Goal: Transaction & Acquisition: Purchase product/service

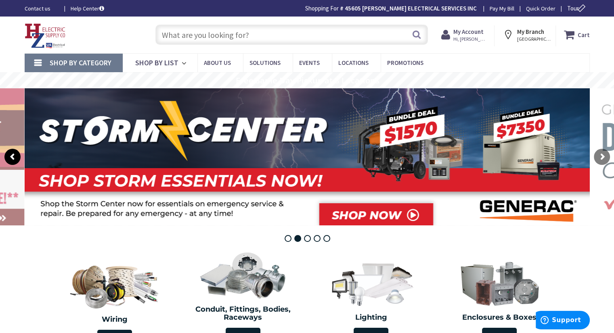
click at [16, 158] on rs-arrow at bounding box center [12, 157] width 16 height 16
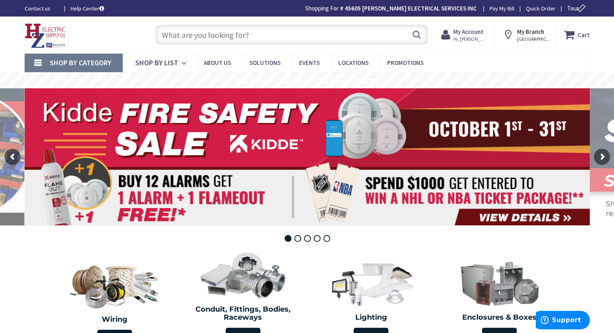
click at [376, 130] on rs-layer at bounding box center [307, 156] width 565 height 137
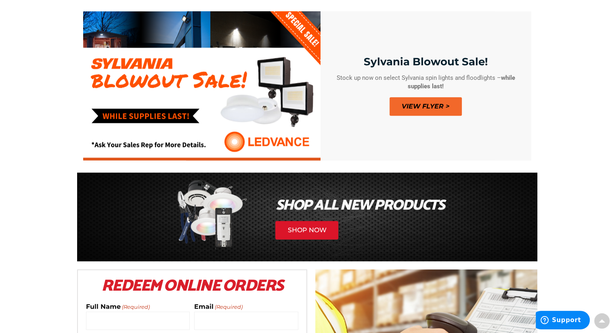
scroll to position [242, 0]
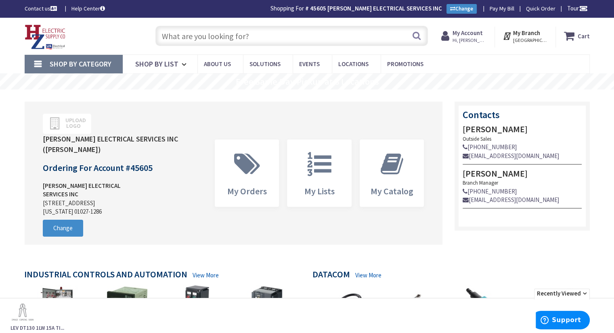
click at [249, 40] on input "text" at bounding box center [291, 36] width 272 height 20
click at [232, 34] on input "text" at bounding box center [291, 36] width 272 height 20
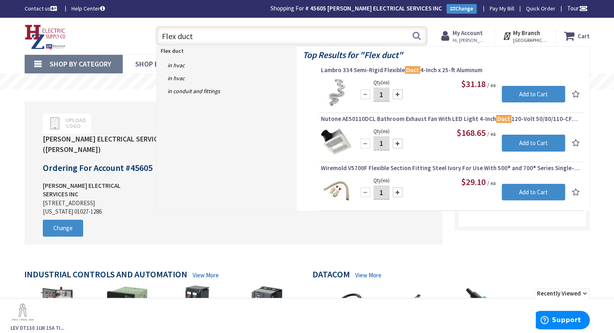
click at [211, 25] on div "Flex duct Flex duct Search" at bounding box center [289, 36] width 276 height 26
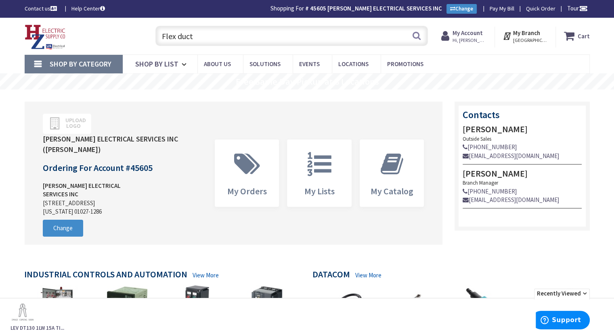
click at [209, 38] on input "Flex duct" at bounding box center [291, 36] width 272 height 20
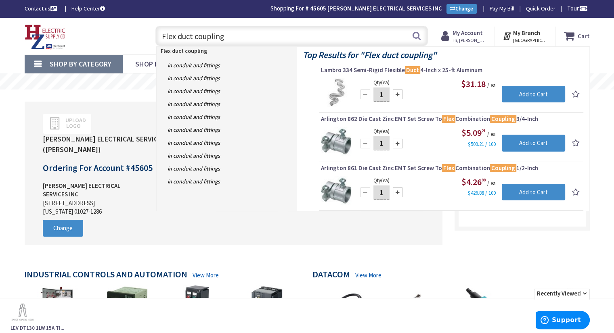
click at [163, 36] on input "Flex duct coupling" at bounding box center [291, 36] width 272 height 20
click at [161, 34] on input "Flex duct coupling" at bounding box center [291, 36] width 272 height 20
click at [165, 34] on input "Flex duct coupling" at bounding box center [291, 36] width 272 height 20
click at [232, 36] on input "Flex duct coupling" at bounding box center [291, 36] width 272 height 20
click at [163, 36] on input "Flex duct coupling" at bounding box center [291, 36] width 272 height 20
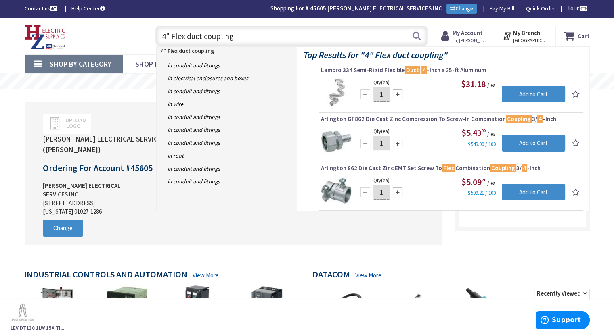
type input "4" Flex duct coupling"
click at [36, 63] on link "Shop By Category" at bounding box center [74, 64] width 98 height 19
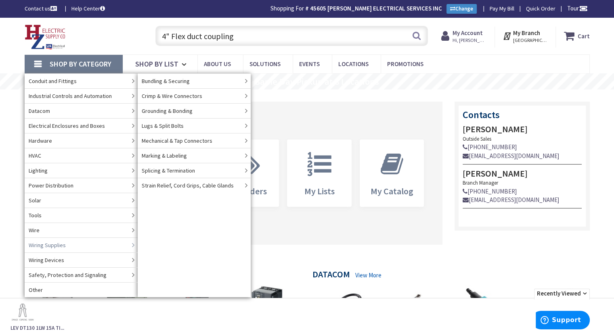
click at [88, 244] on link "Wiring Supplies" at bounding box center [81, 245] width 113 height 15
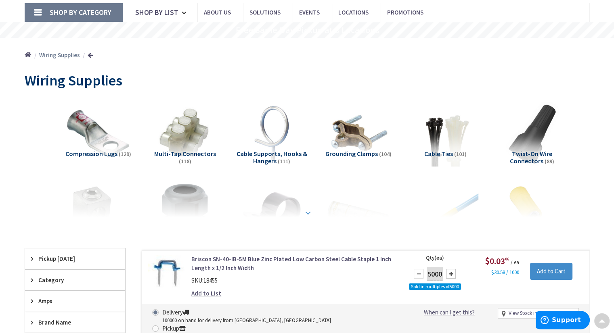
scroll to position [121, 0]
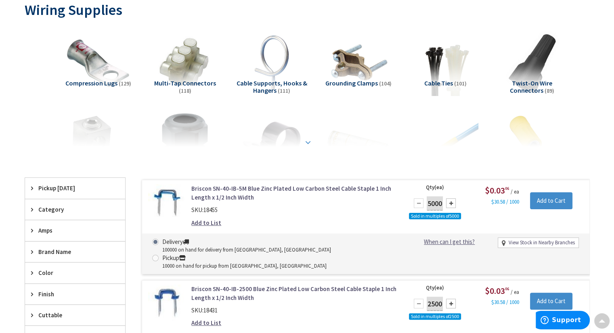
click at [305, 144] on strong at bounding box center [308, 142] width 10 height 9
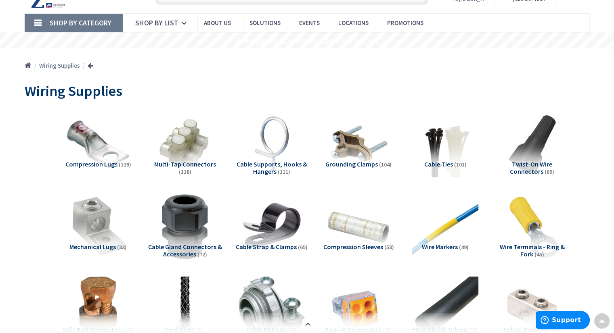
scroll to position [0, 0]
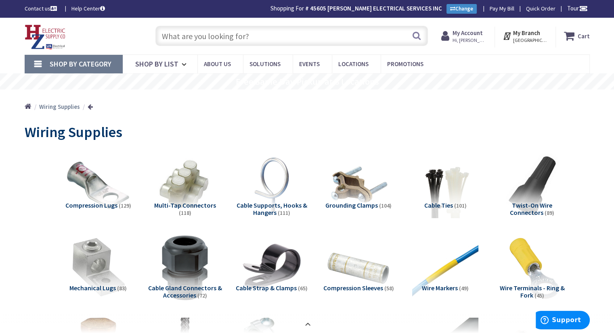
click at [27, 107] on link "Home" at bounding box center [28, 107] width 7 height 10
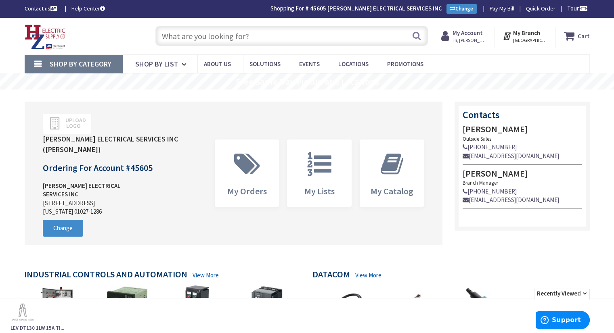
click at [228, 30] on input "text" at bounding box center [291, 36] width 272 height 20
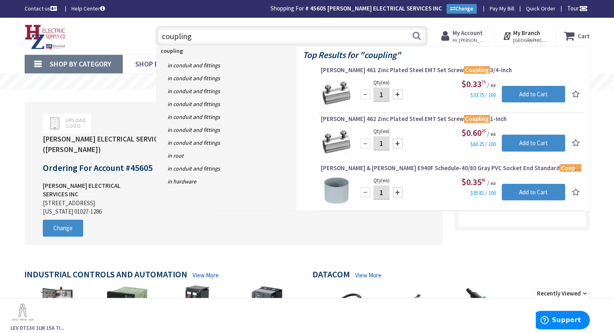
click at [161, 38] on input "coupling" at bounding box center [291, 36] width 272 height 20
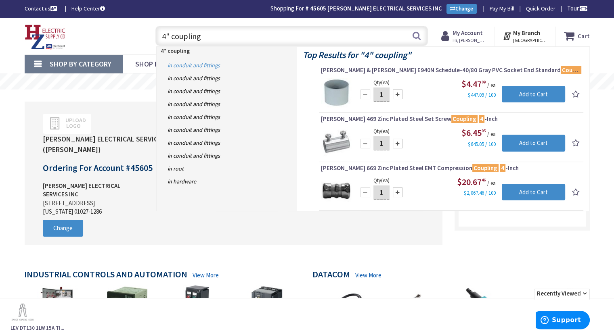
type input "4" coupling"
click at [188, 63] on link "in Conduit and Fittings" at bounding box center [227, 65] width 140 height 13
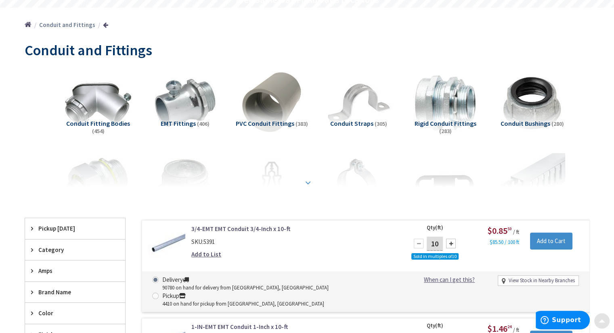
scroll to position [82, 0]
click at [305, 179] on strong at bounding box center [308, 183] width 10 height 9
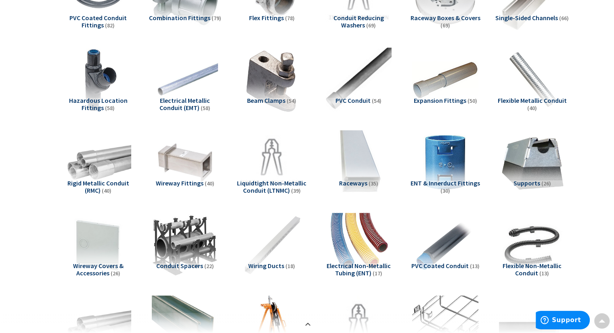
scroll to position [485, 0]
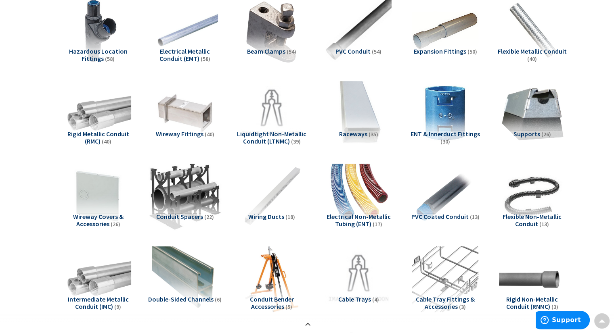
click at [182, 208] on img at bounding box center [184, 196] width 73 height 73
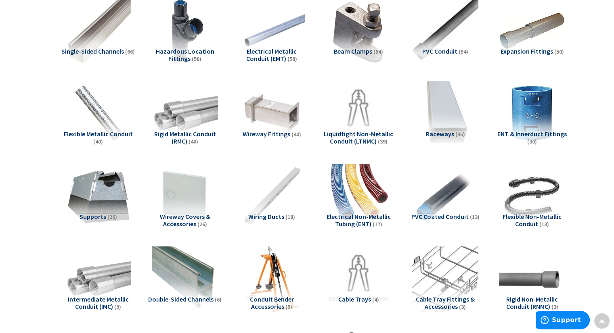
scroll to position [912, 0]
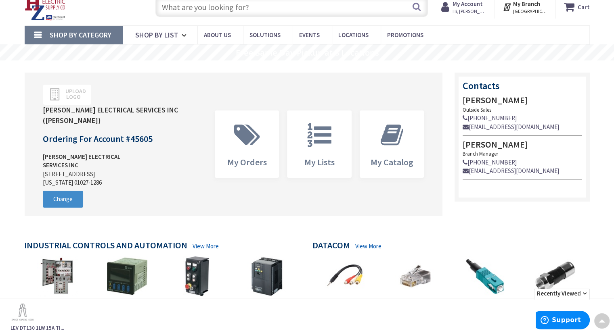
scroll to position [16, 0]
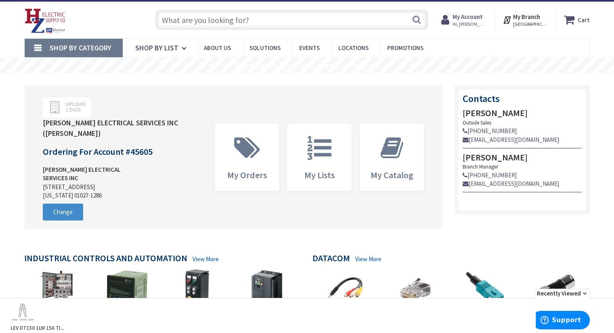
click at [189, 23] on input "text" at bounding box center [291, 20] width 272 height 20
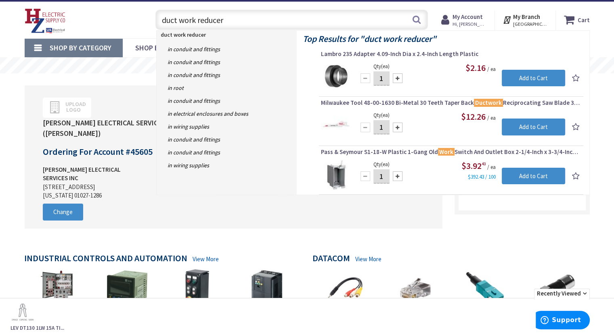
drag, startPoint x: 236, startPoint y: 23, endPoint x: 198, endPoint y: 25, distance: 38.0
click at [198, 25] on input "duct work reducer" at bounding box center [291, 20] width 272 height 20
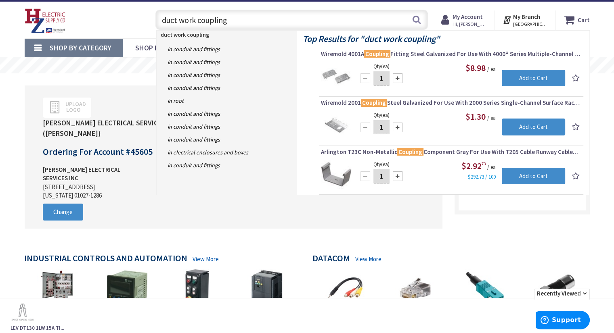
type input "duct work coupling"
click at [41, 46] on link "Shop By Category" at bounding box center [74, 48] width 98 height 19
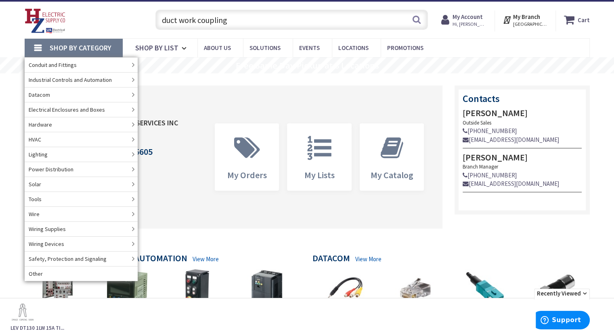
click at [69, 47] on span "Shop By Category" at bounding box center [81, 47] width 62 height 9
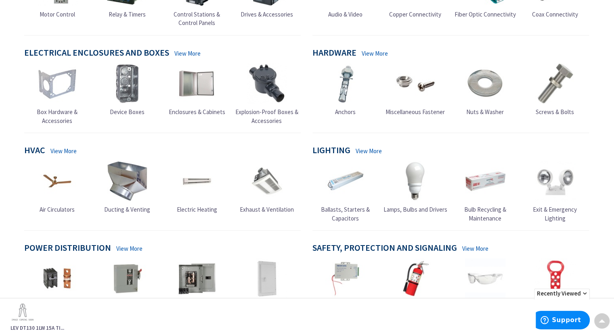
scroll to position [339, 0]
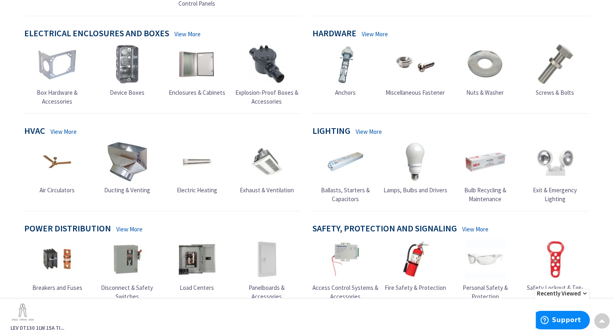
click at [123, 194] on span "Ducting & Venting" at bounding box center [127, 190] width 46 height 8
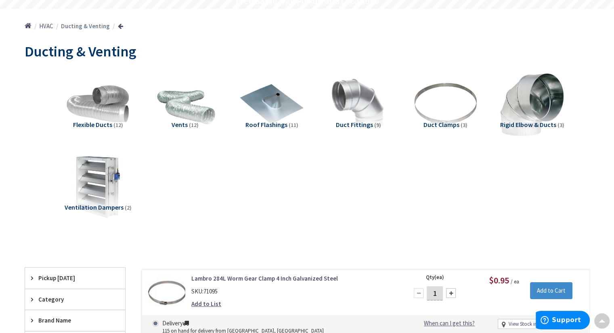
scroll to position [82, 0]
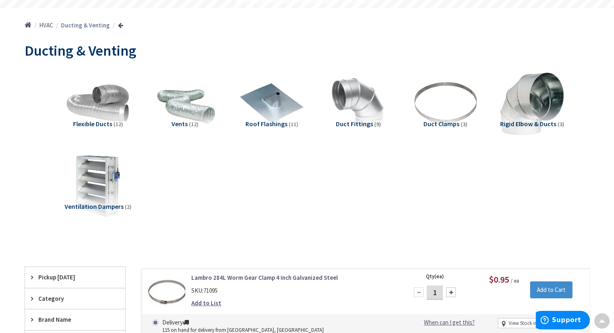
click at [357, 123] on span "Duct Fittings" at bounding box center [354, 124] width 37 height 8
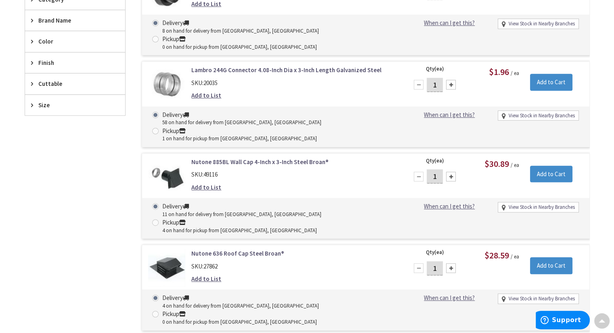
scroll to position [333, 0]
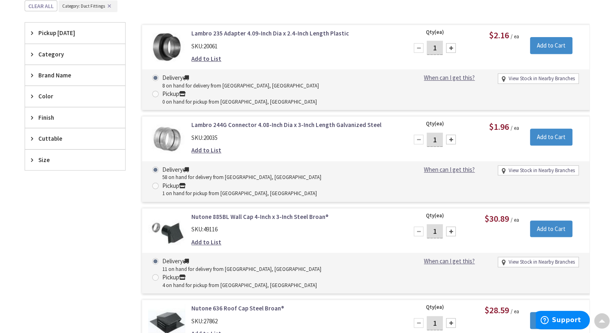
click at [227, 121] on link "Lambro 244G Connector 4.08-Inch Dia x 3-Inch Length Galvanized Steel" at bounding box center [293, 125] width 205 height 8
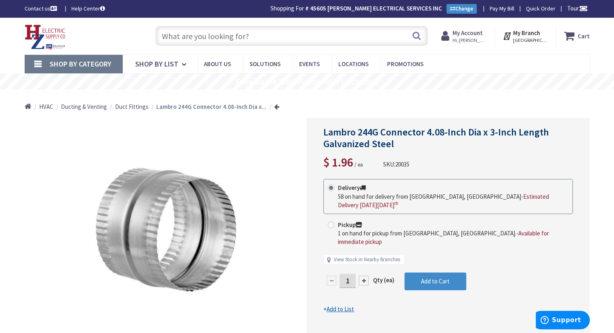
click at [194, 40] on input "text" at bounding box center [291, 36] width 272 height 20
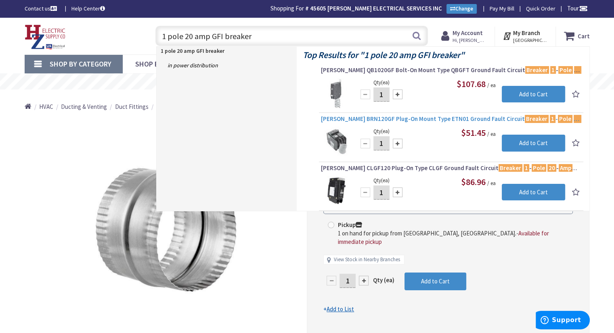
type input "1 pole 20 amp GFI breaker"
click at [333, 117] on span "Eaton BRN120GF Plug-On Mount Type ETN01 Ground Fault Circuit Breaker 1 - Pole 2…" at bounding box center [451, 119] width 260 height 8
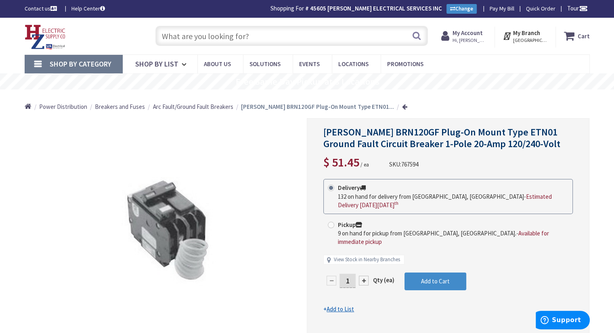
click at [201, 108] on span "Arc Fault/Ground Fault Breakers" at bounding box center [193, 107] width 80 height 8
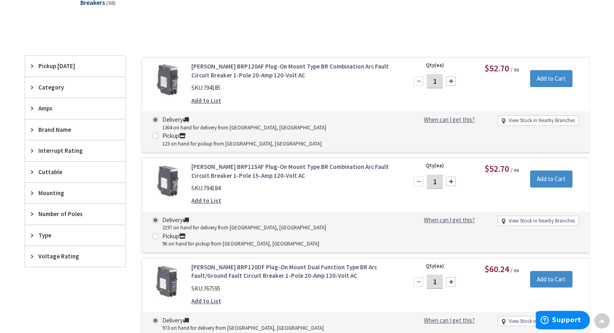
scroll to position [283, 0]
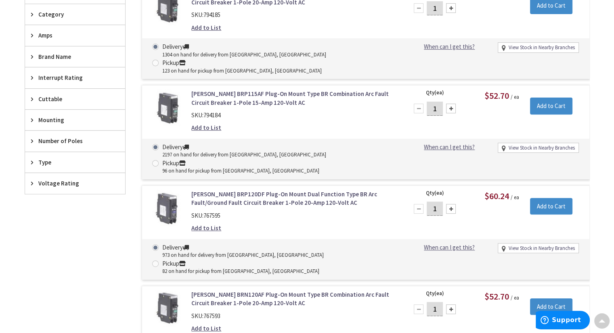
click at [48, 137] on span "Number of Poles" at bounding box center [71, 141] width 66 height 8
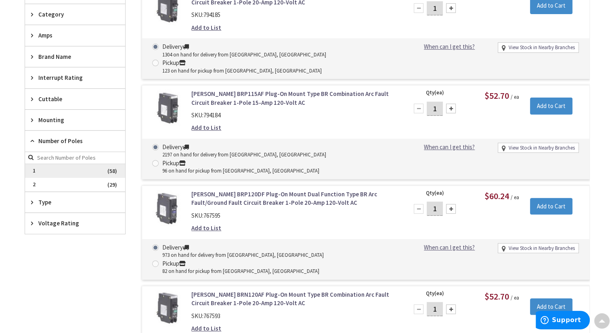
click at [38, 167] on span "1" at bounding box center [75, 171] width 100 height 14
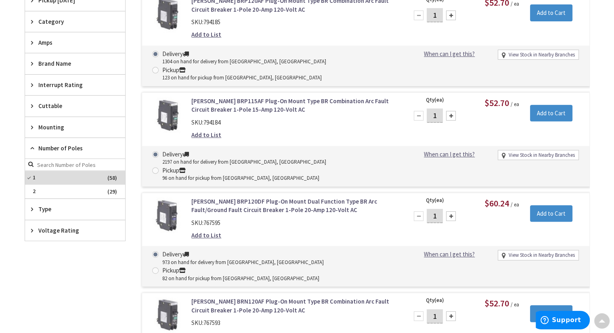
scroll to position [291, 0]
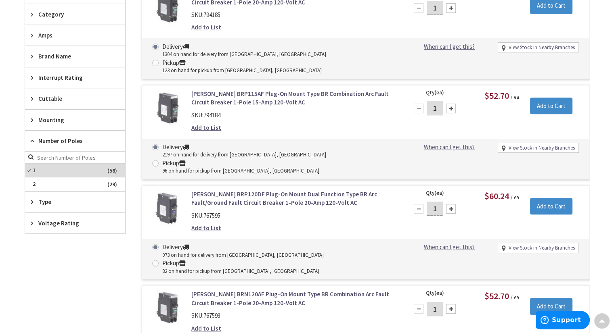
click at [48, 33] on span "Amps" at bounding box center [71, 35] width 66 height 8
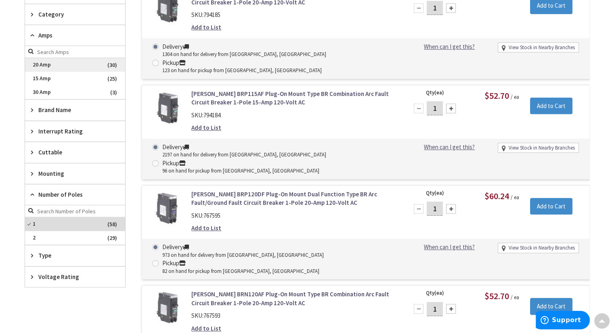
click at [57, 63] on span "20 Amp" at bounding box center [75, 65] width 100 height 14
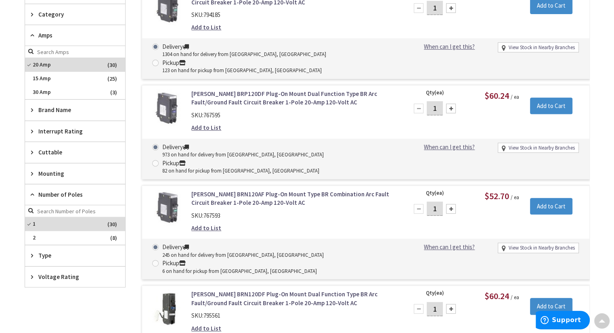
click at [56, 107] on span "Brand Name" at bounding box center [71, 110] width 66 height 8
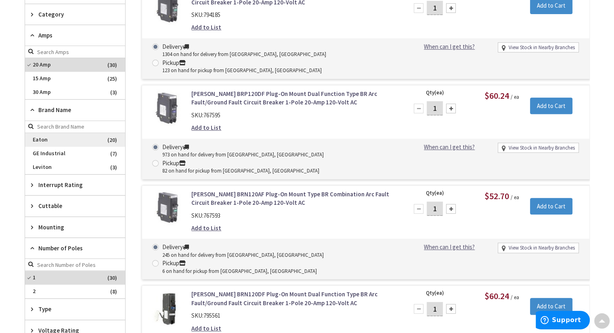
click at [36, 140] on span "Eaton" at bounding box center [75, 140] width 100 height 14
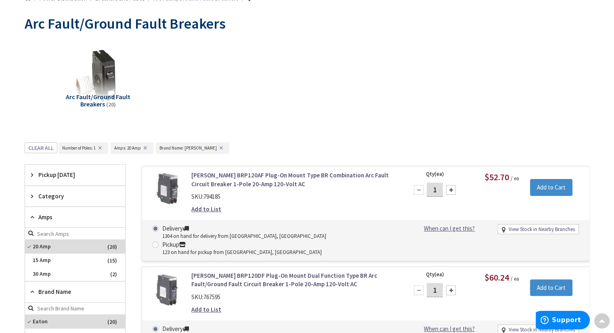
scroll to position [0, 0]
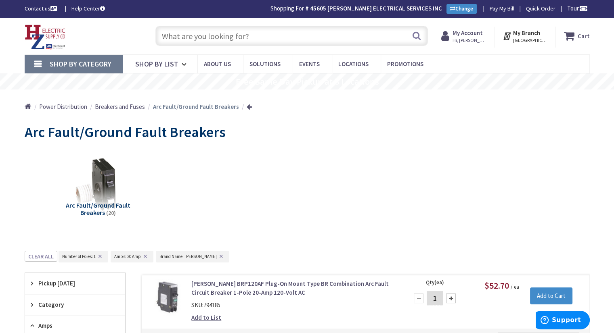
click at [253, 33] on input "text" at bounding box center [291, 36] width 272 height 20
type input "B"
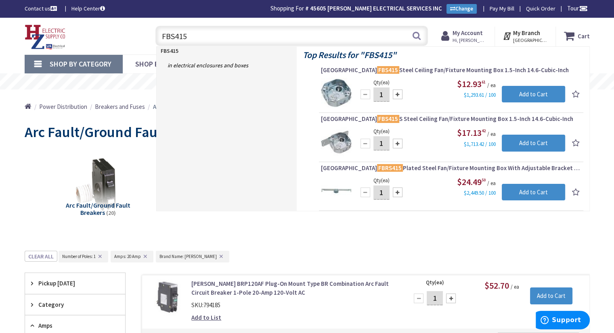
click at [211, 36] on input "FBS415" at bounding box center [291, 36] width 272 height 20
type input "F"
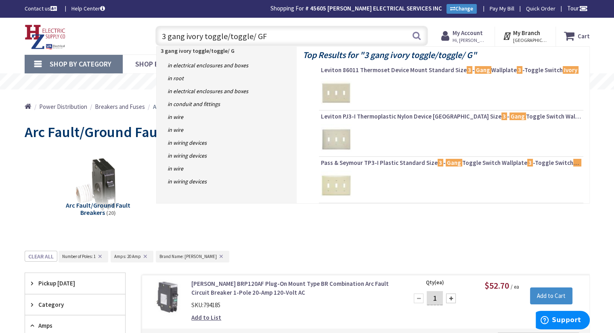
type input "3 gang ivory toggle/toggle/ GFI"
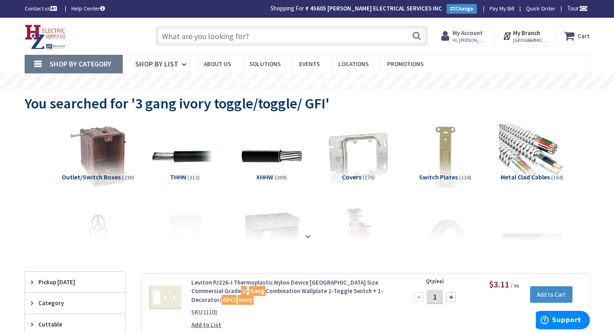
click at [188, 46] on div "Search" at bounding box center [289, 36] width 276 height 26
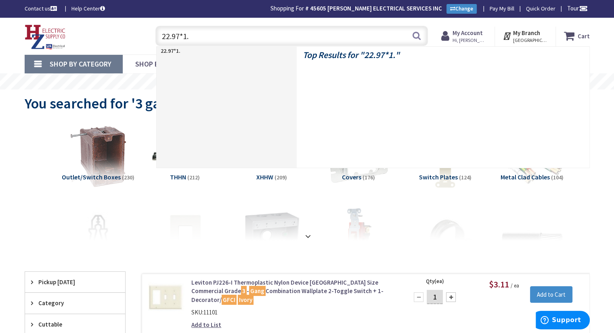
type input "22.97*1.5"
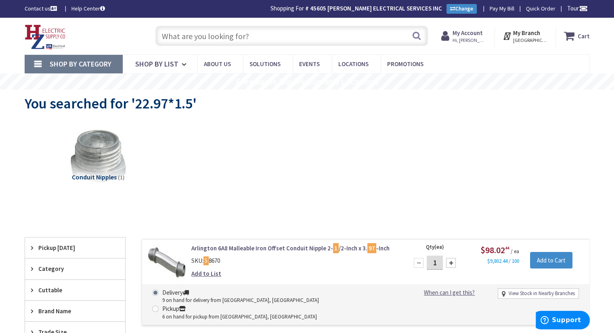
click at [188, 38] on input "text" at bounding box center [291, 36] width 272 height 20
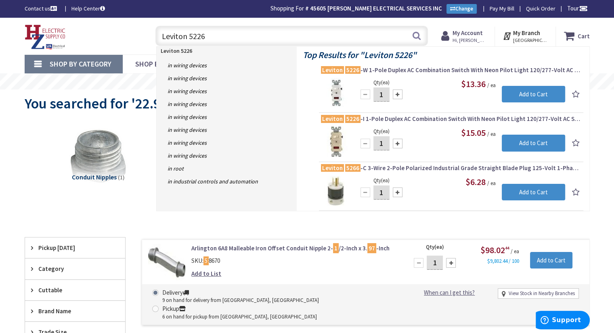
drag, startPoint x: 207, startPoint y: 36, endPoint x: 140, endPoint y: 42, distance: 66.4
click at [140, 42] on div "Toggle Nav Leviton 5226 Leviton 5226 Search Cart My Cart Close" at bounding box center [307, 36] width 577 height 27
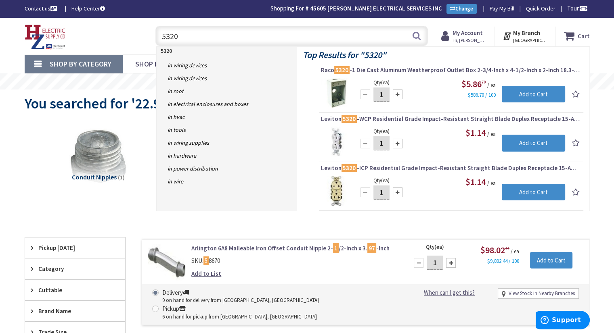
type input "5320"
